Goal: Task Accomplishment & Management: Manage account settings

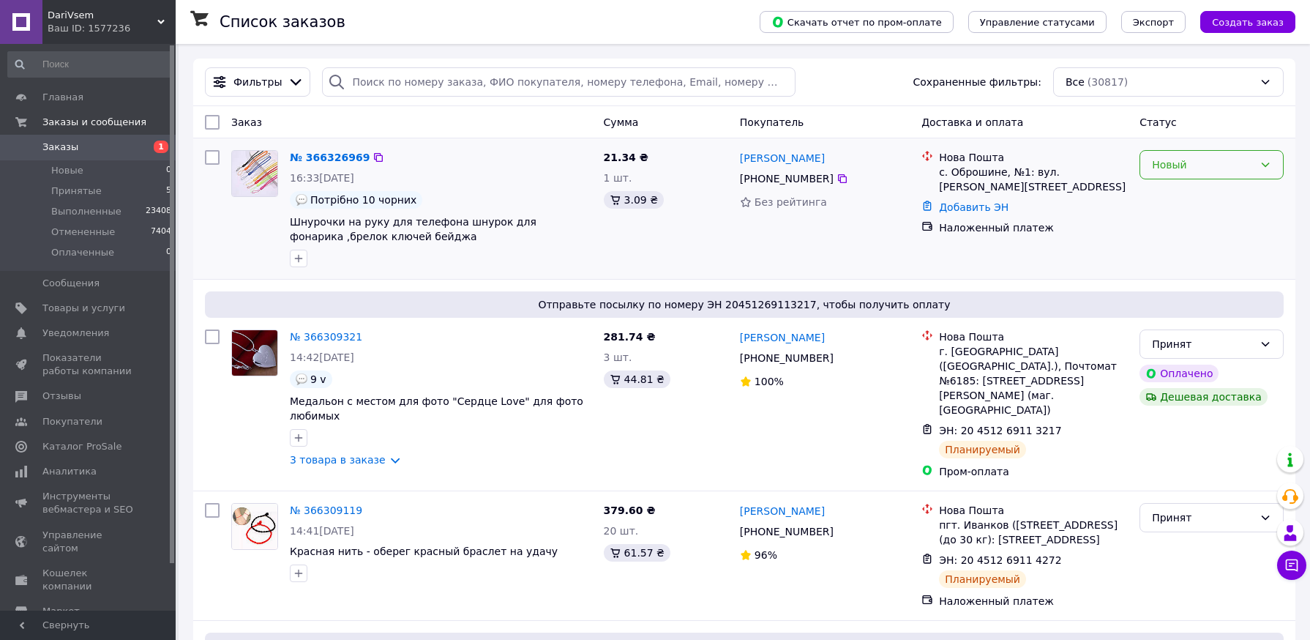
click at [1264, 169] on icon at bounding box center [1266, 165] width 12 height 12
click at [1228, 193] on li "Принят" at bounding box center [1212, 197] width 143 height 26
click at [316, 157] on link "№ 366326969" at bounding box center [326, 158] width 72 height 12
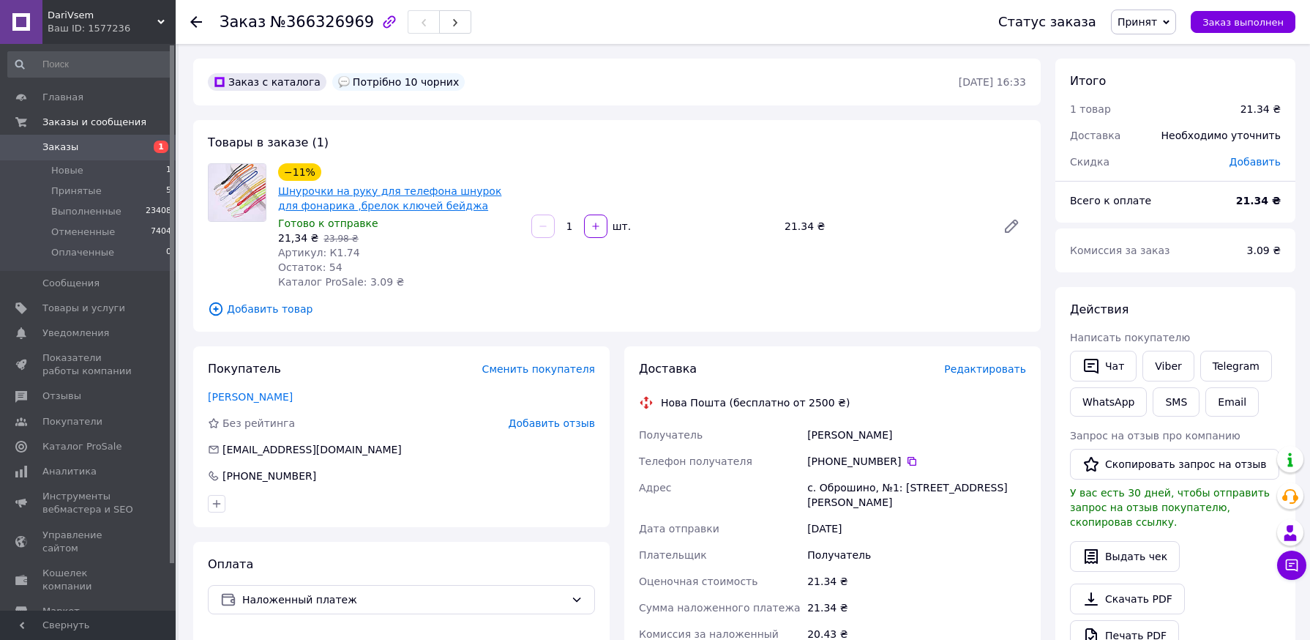
click at [435, 193] on link "Шнурочки на руку для телефона шнурок для фонарика ,брелок ключей бейджа" at bounding box center [389, 198] width 223 height 26
click at [981, 365] on span "Редактировать" at bounding box center [985, 369] width 82 height 12
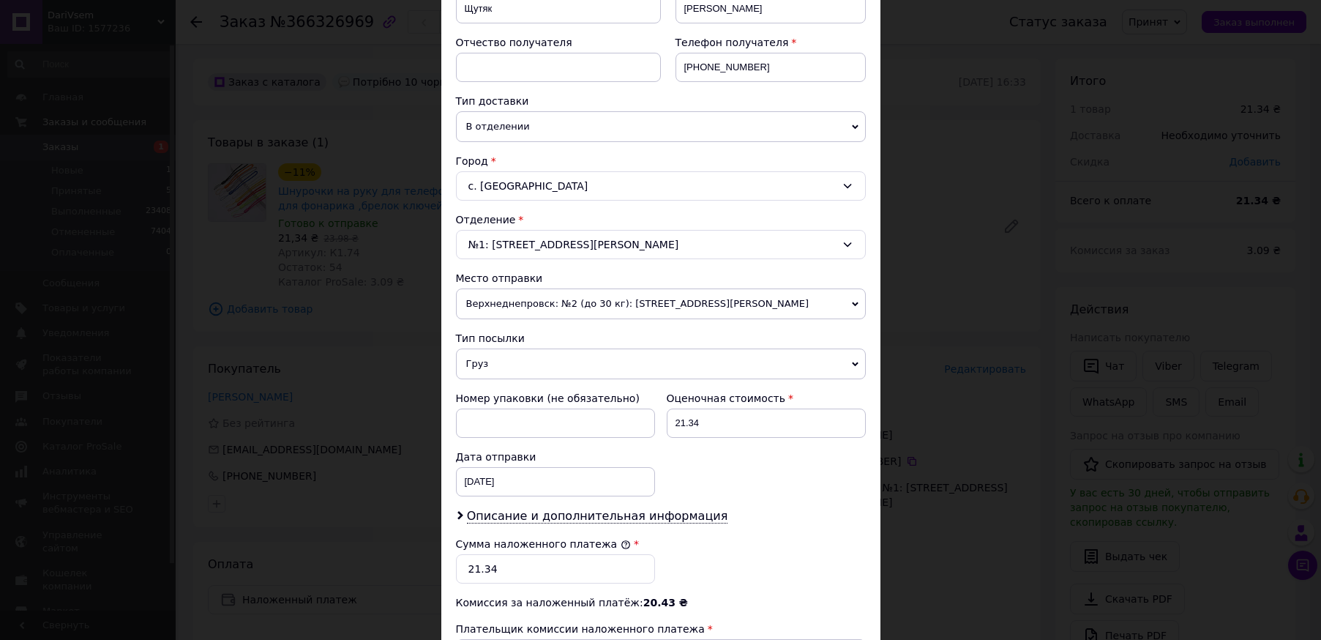
scroll to position [293, 0]
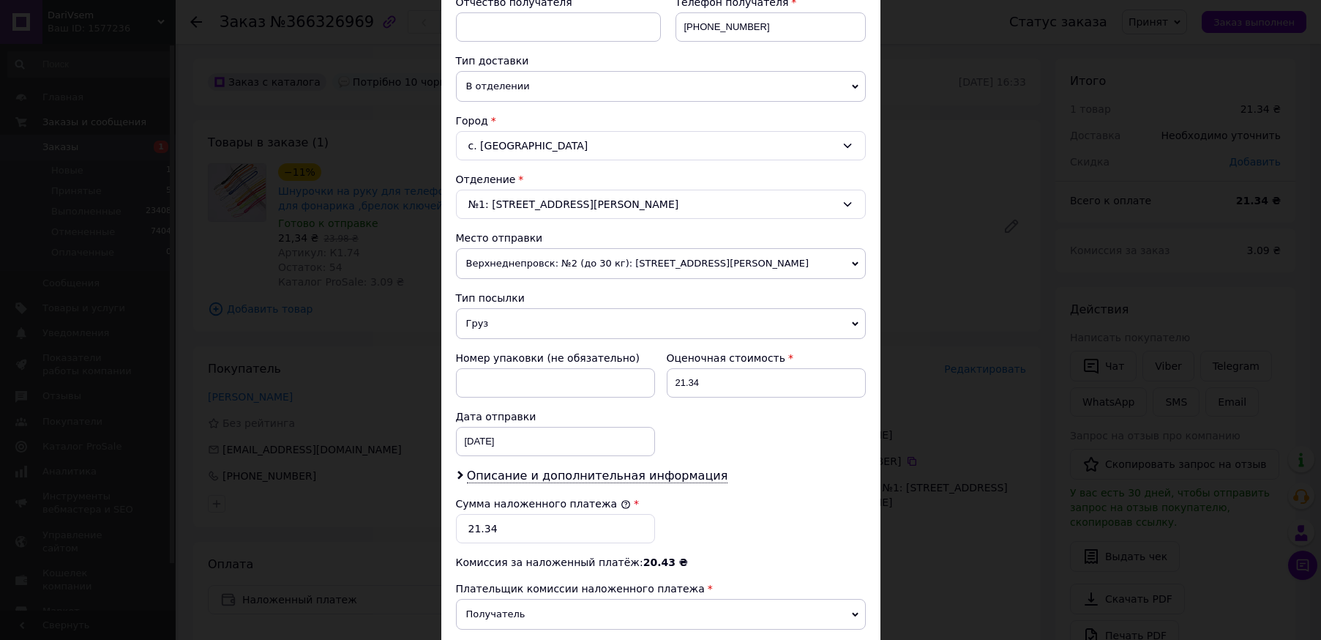
click at [638, 320] on span "Груз" at bounding box center [661, 323] width 410 height 31
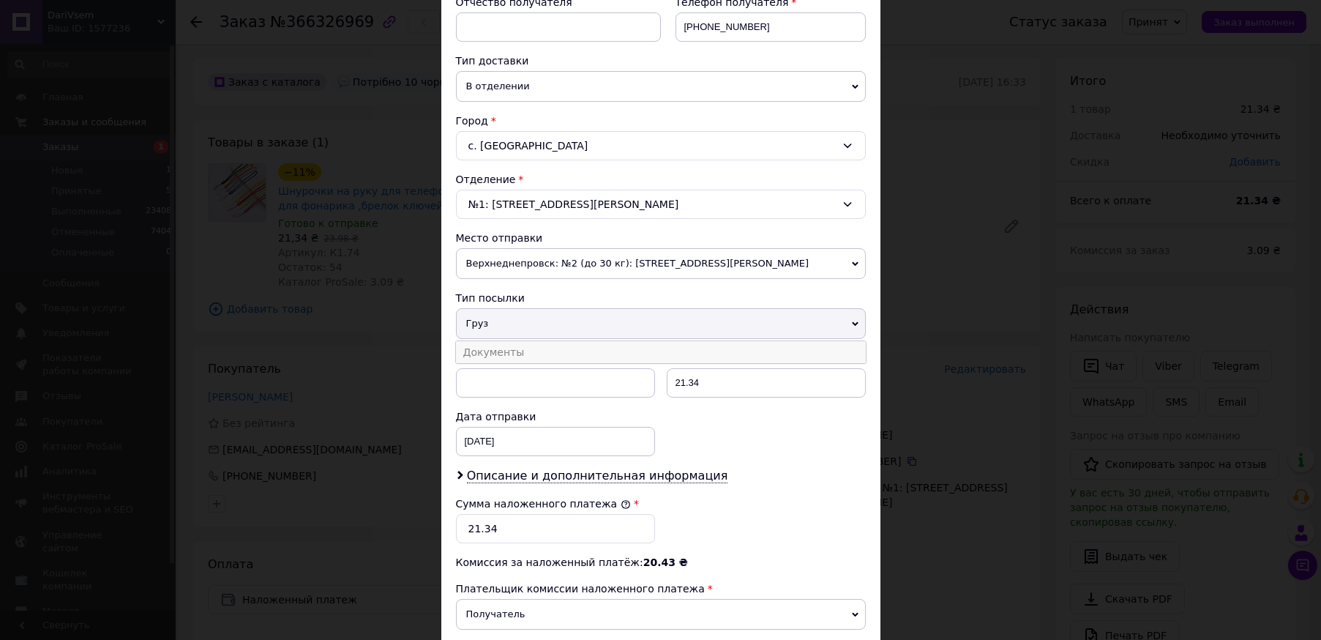
click at [634, 346] on li "Документы" at bounding box center [661, 352] width 410 height 22
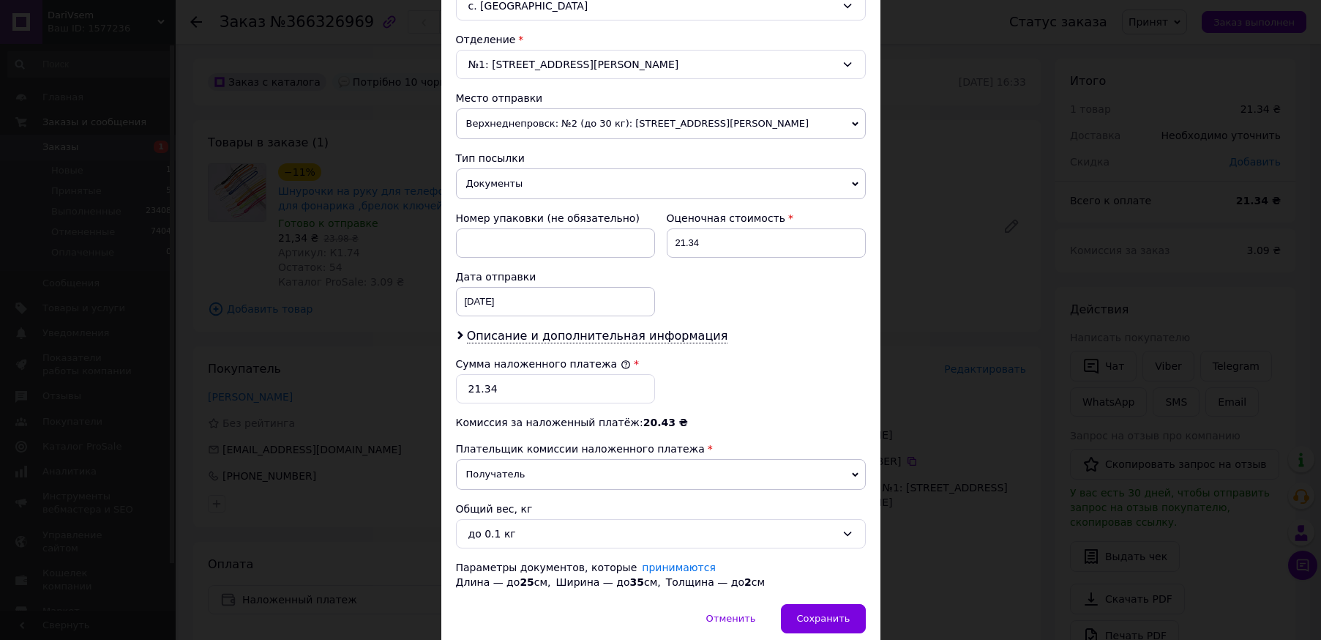
scroll to position [439, 0]
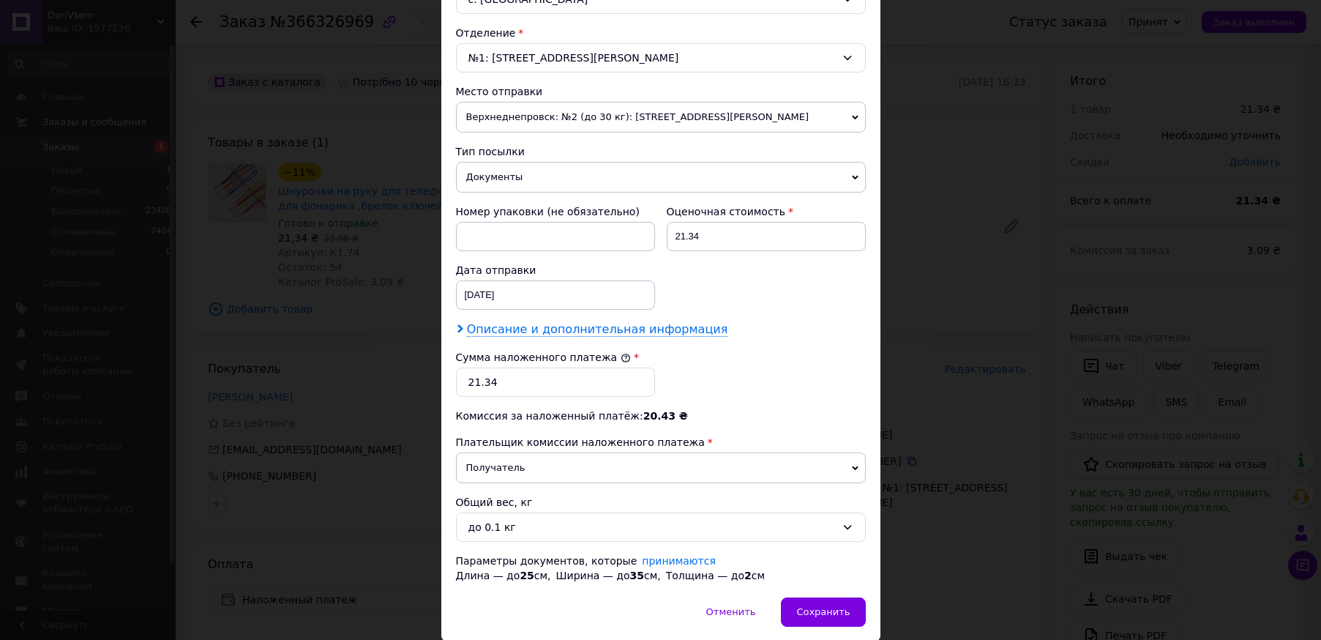
click at [663, 334] on span "Описание и дополнительная информация" at bounding box center [597, 329] width 261 height 15
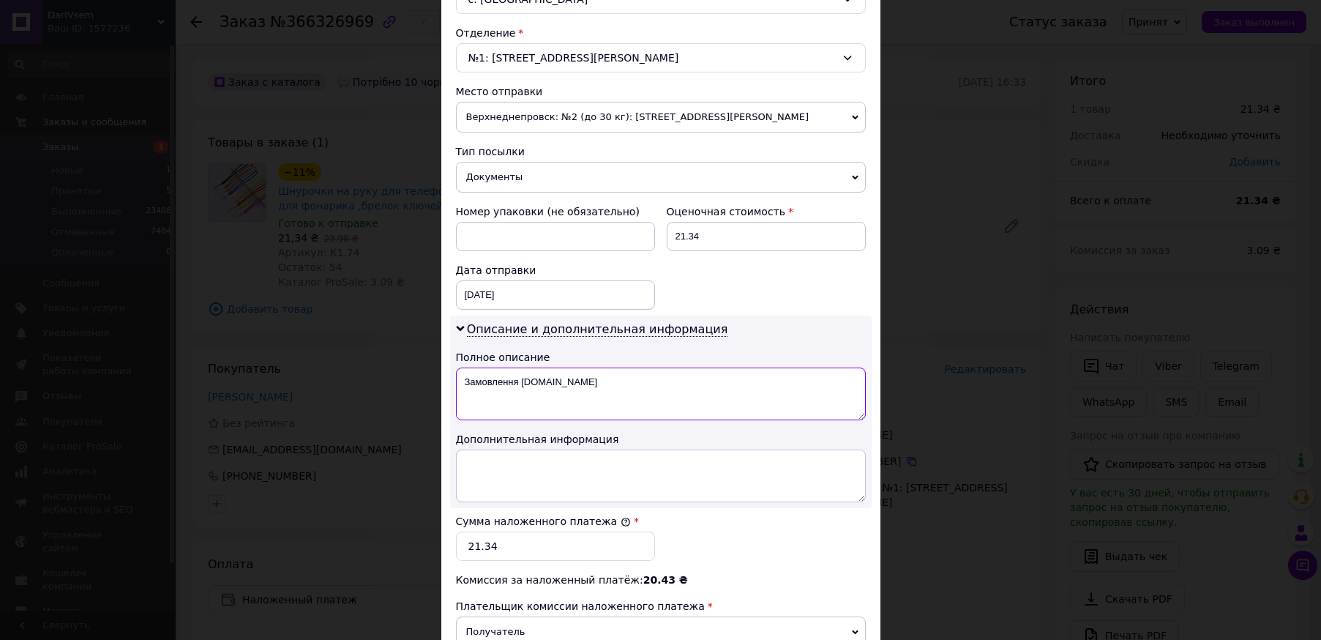
click at [641, 381] on textarea "Замовлення [DOMAIN_NAME]" at bounding box center [661, 393] width 410 height 53
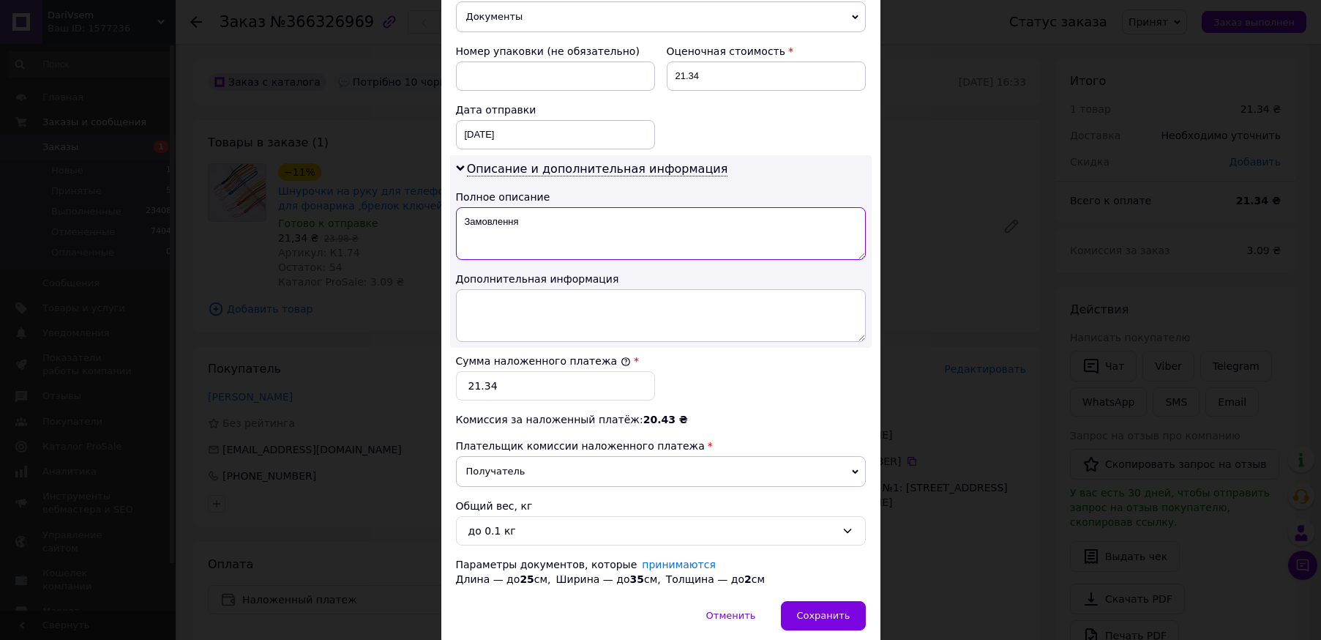
scroll to position [510, 0]
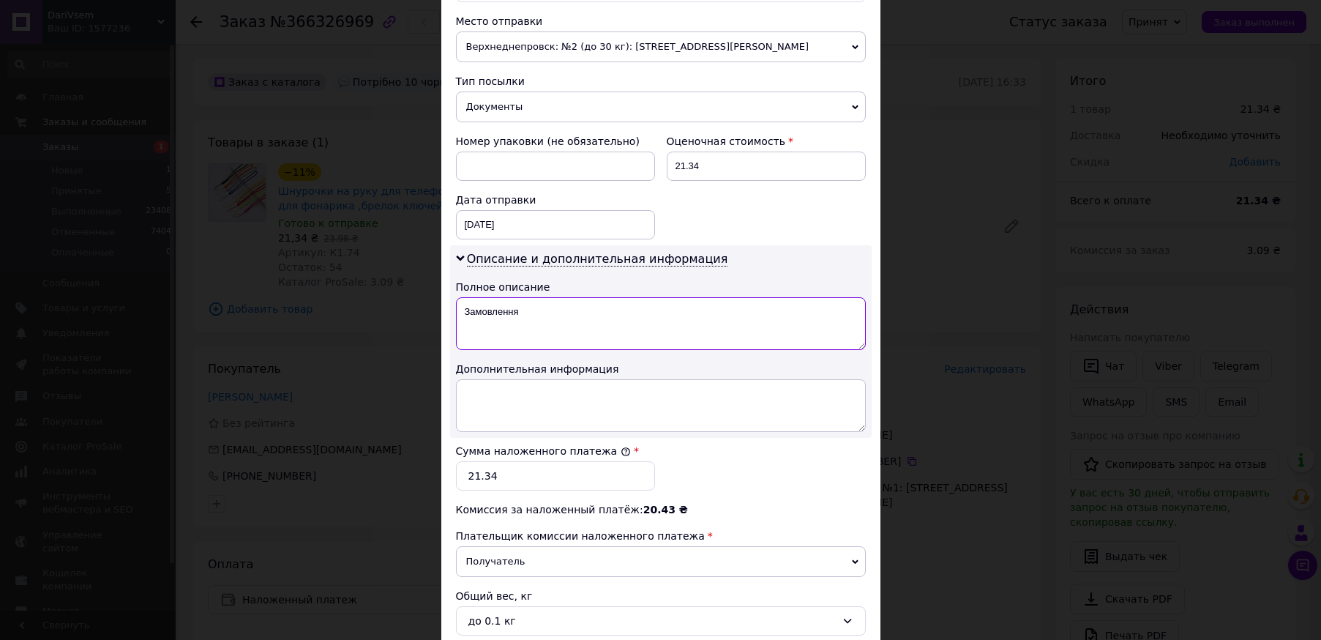
type textarea "Замовлення"
click at [748, 166] on input "21.34" at bounding box center [766, 166] width 199 height 29
type input "200"
click at [770, 209] on div "Номер упаковки (не обязательно) Оценочная стоимость 200 Дата отправки [DATE] < …" at bounding box center [661, 186] width 422 height 117
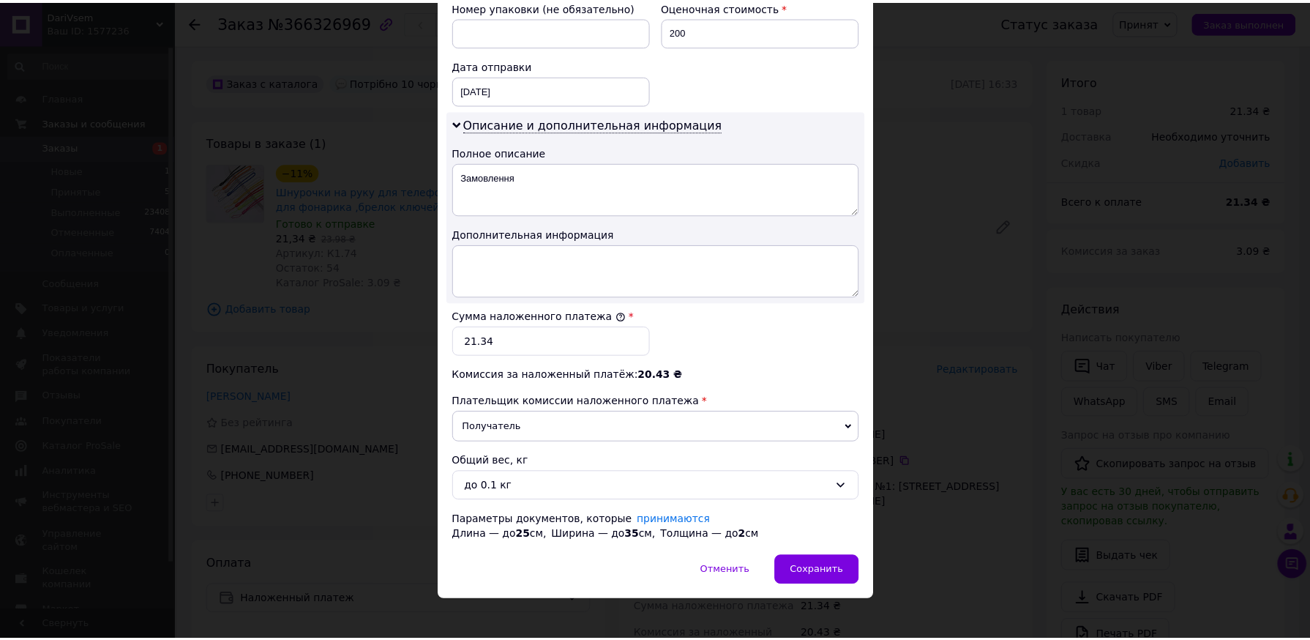
scroll to position [656, 0]
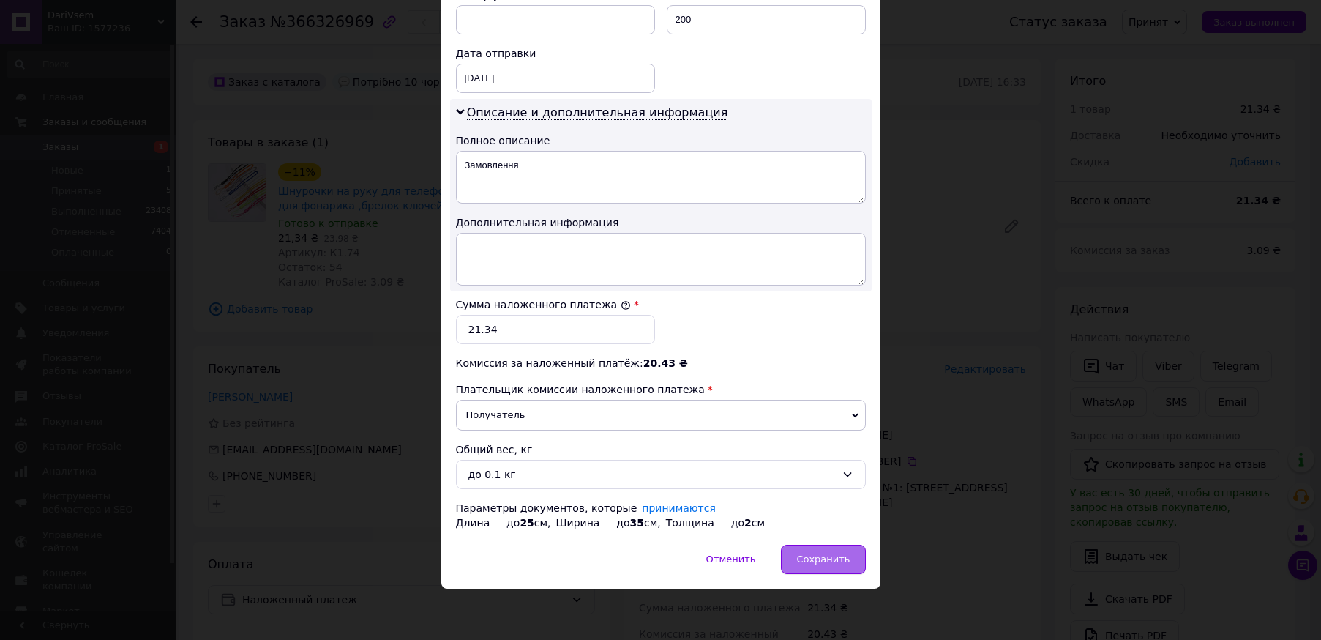
click at [832, 557] on span "Сохранить" at bounding box center [822, 558] width 53 height 11
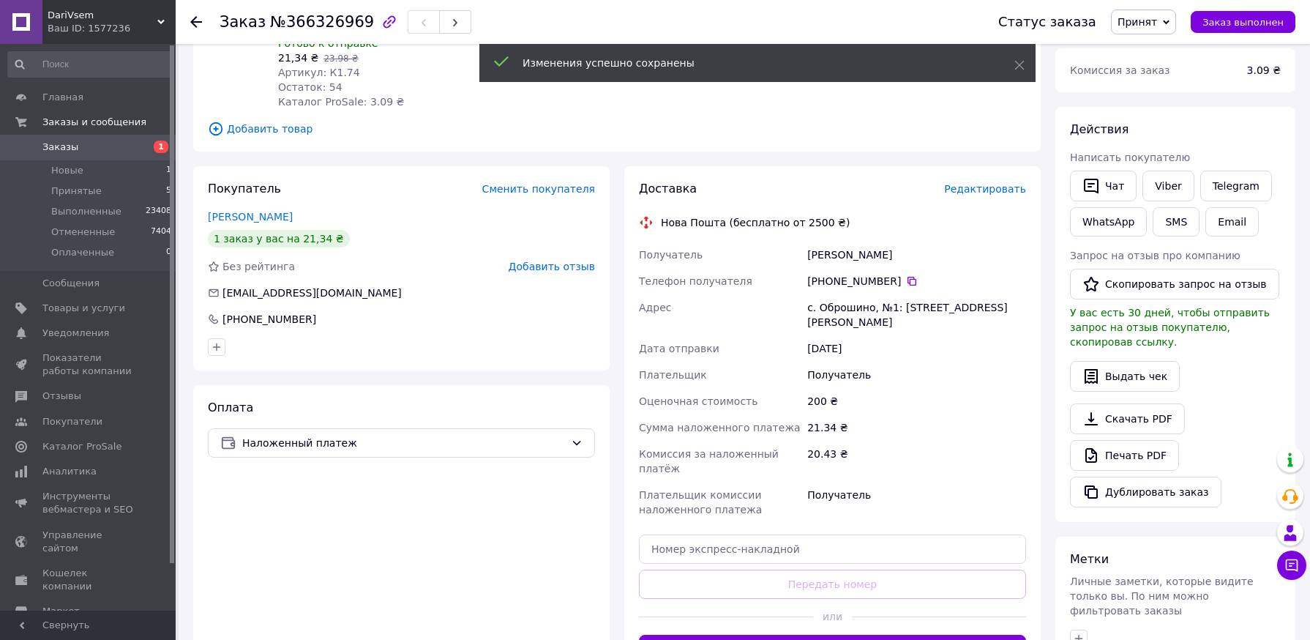
scroll to position [220, 0]
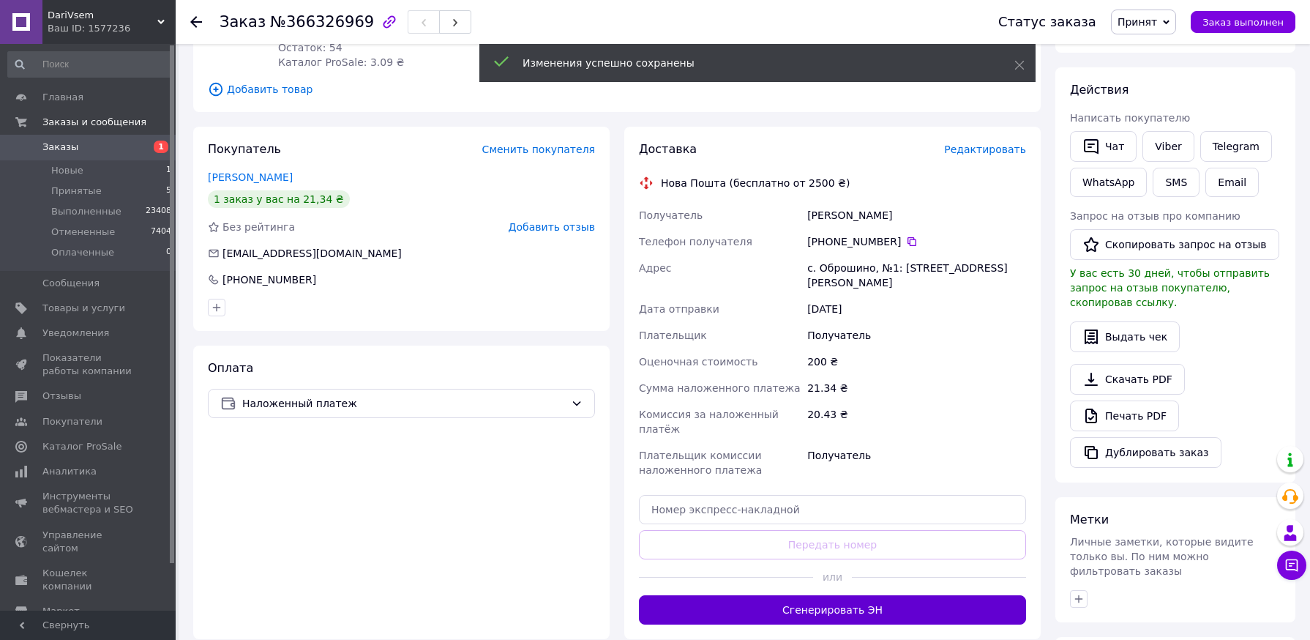
click at [877, 595] on button "Сгенерировать ЭН" at bounding box center [832, 609] width 387 height 29
